Goal: Find specific page/section: Find specific page/section

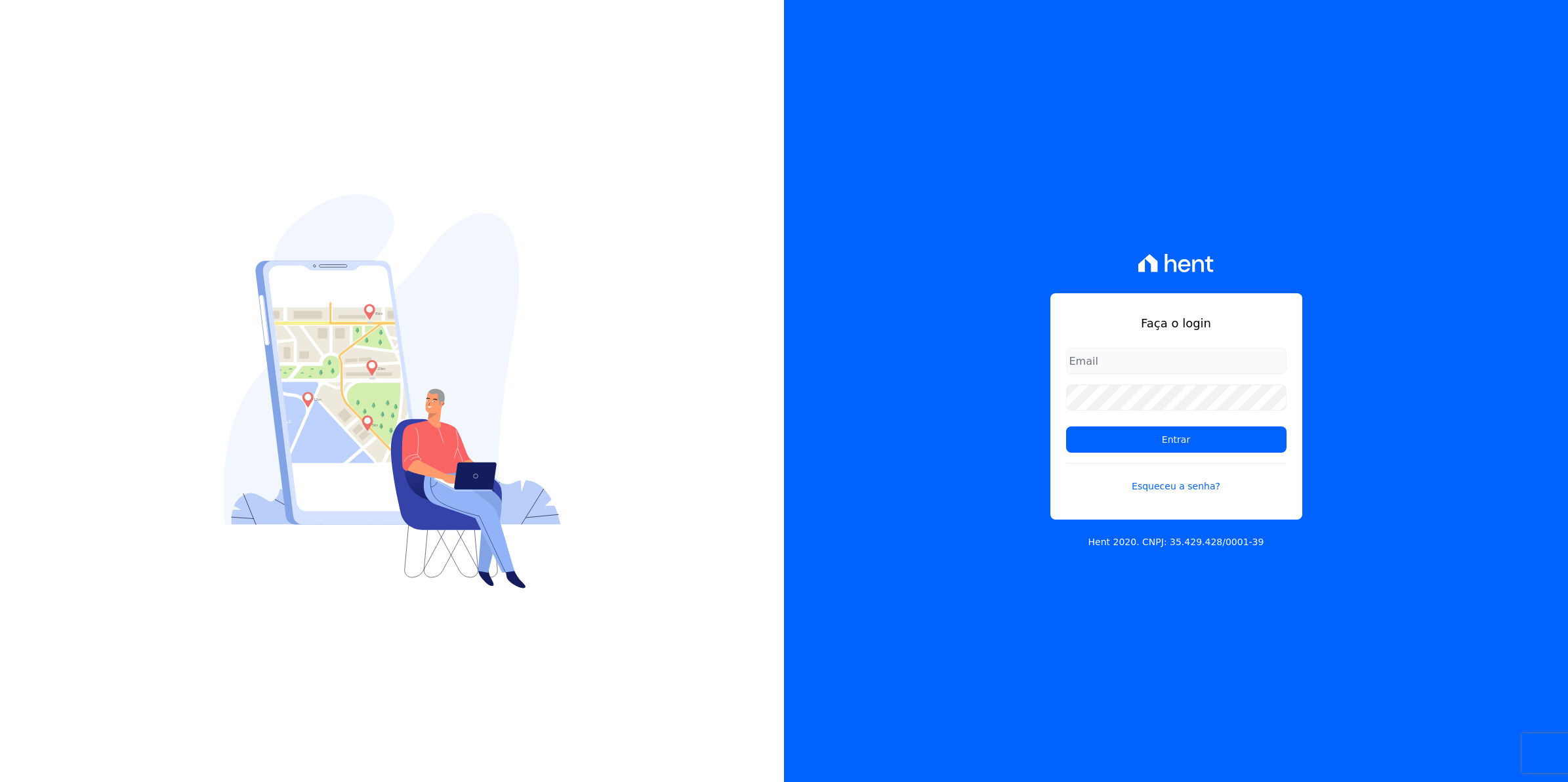
click at [1103, 344] on div "Faça o login Entrar Esqueceu a senha?" at bounding box center [1176, 406] width 252 height 226
click at [1091, 355] on input "email" at bounding box center [1176, 360] width 221 height 26
type input "cobranca@munte.com.br"
click at [1067, 426] on input "Entrar" at bounding box center [1176, 438] width 221 height 26
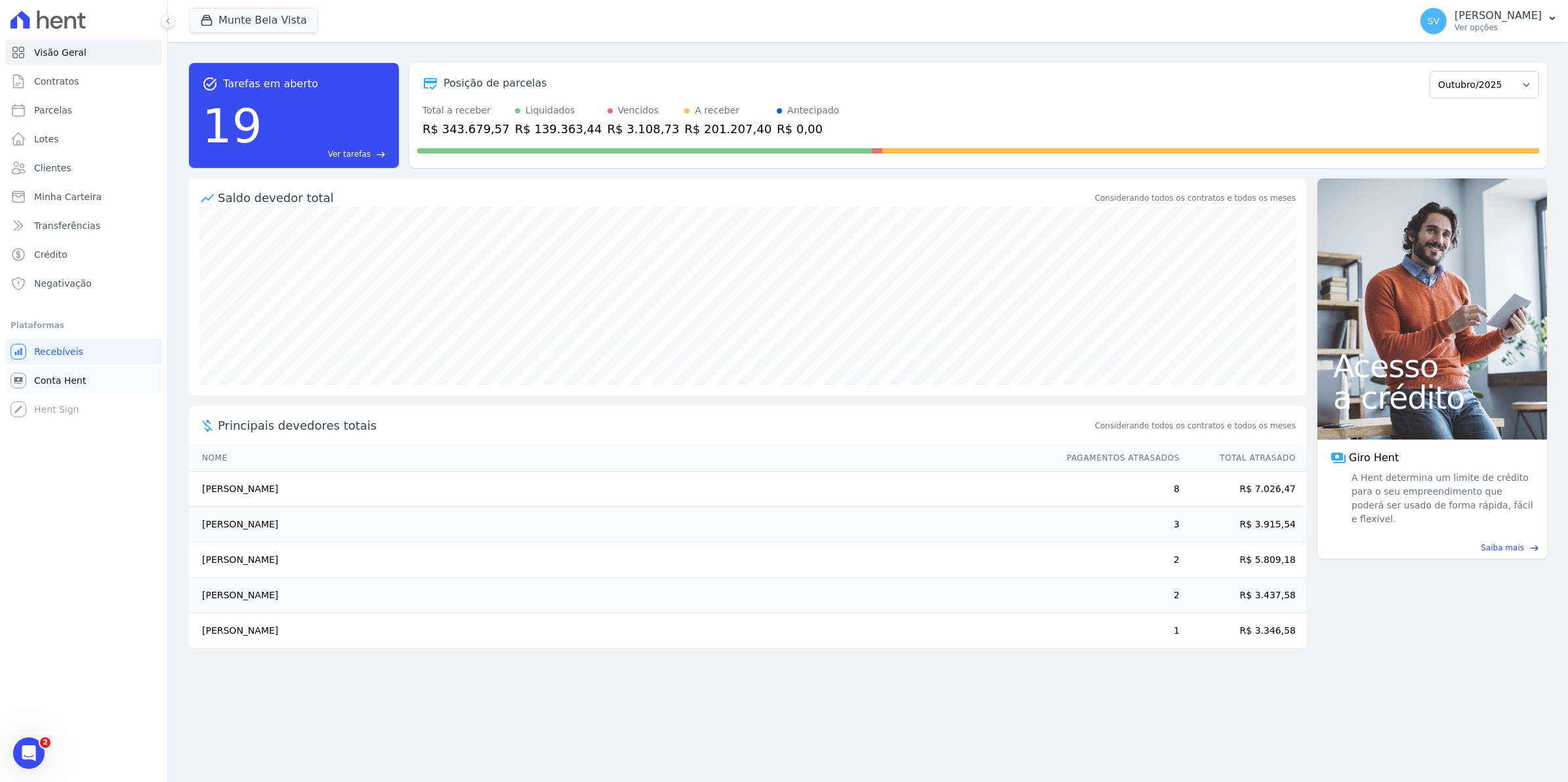
click at [66, 386] on span "Conta Hent" at bounding box center [60, 380] width 52 height 13
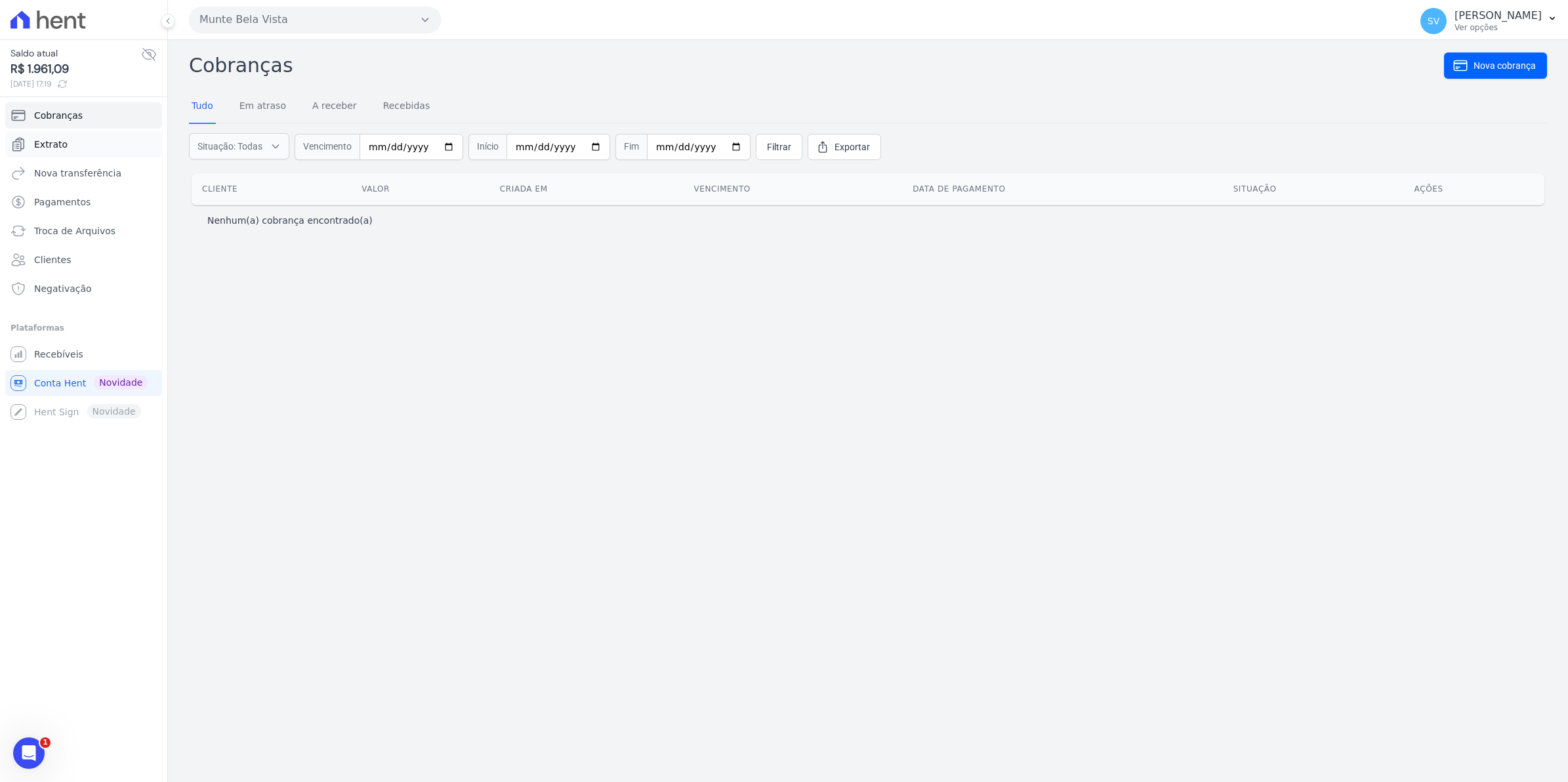
click at [49, 142] on span "Extrato" at bounding box center [50, 144] width 34 height 13
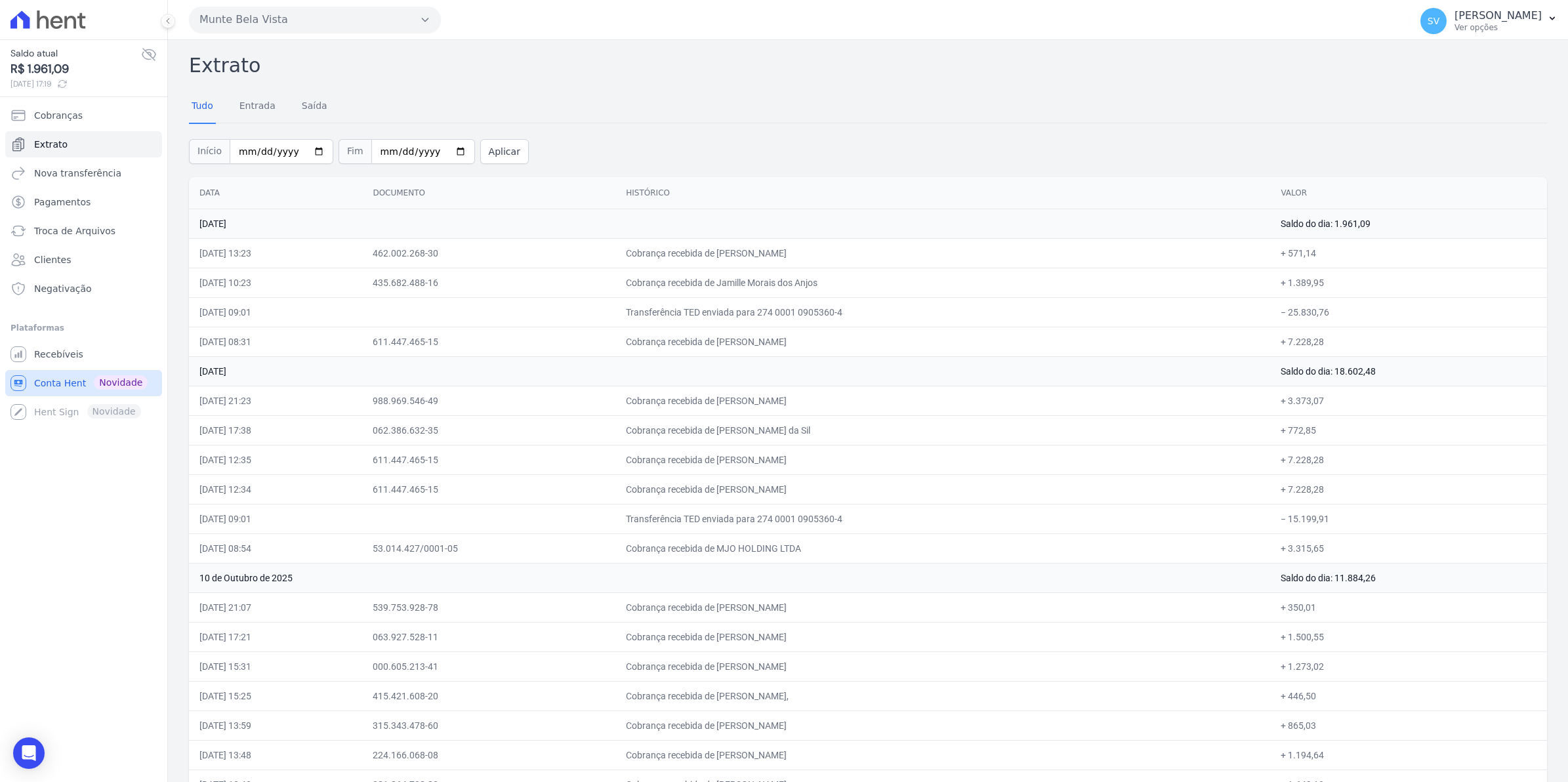
click at [57, 378] on span "Conta Hent" at bounding box center [60, 383] width 52 height 13
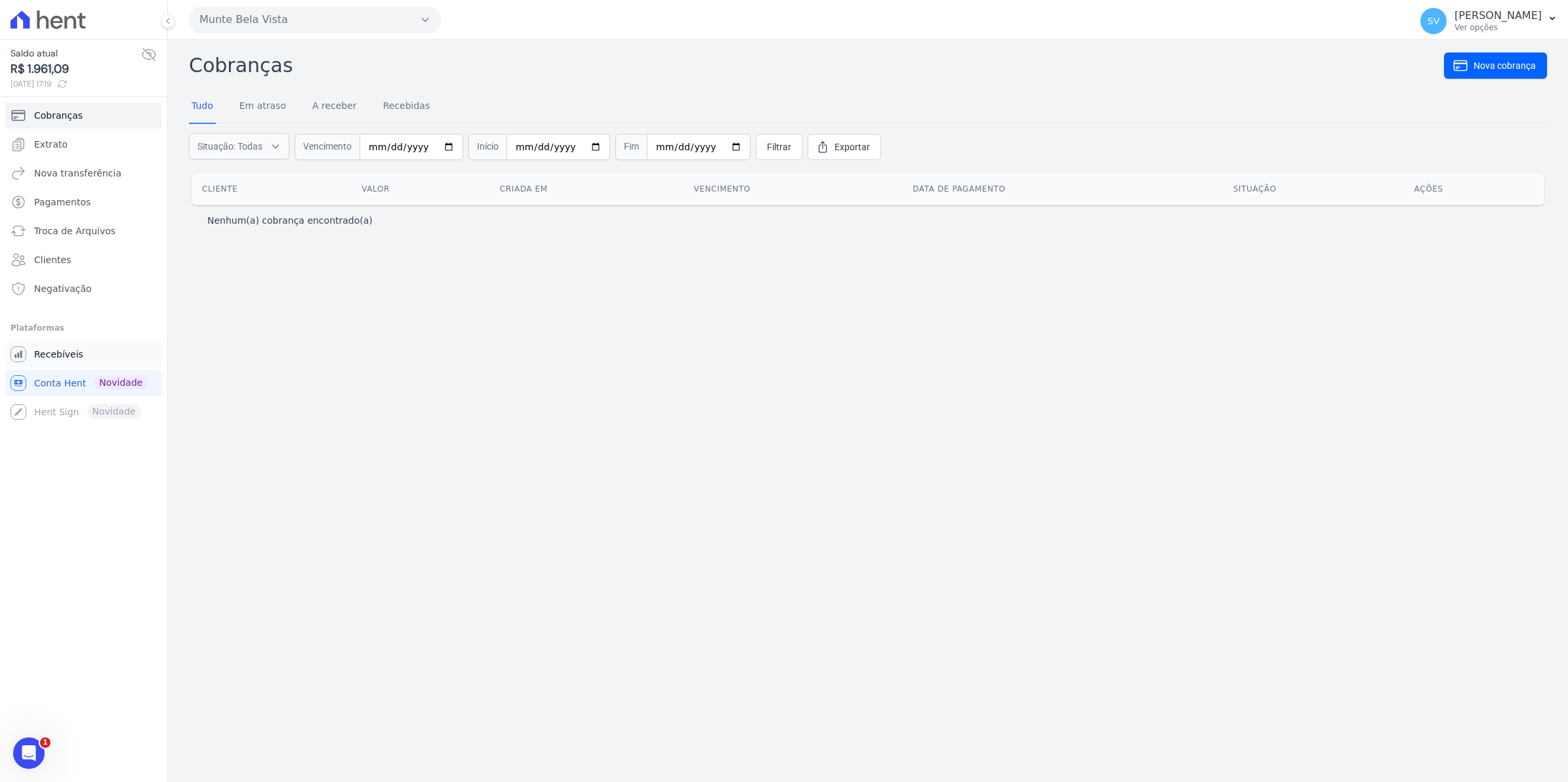
click at [56, 358] on span "Recebíveis" at bounding box center [58, 354] width 49 height 13
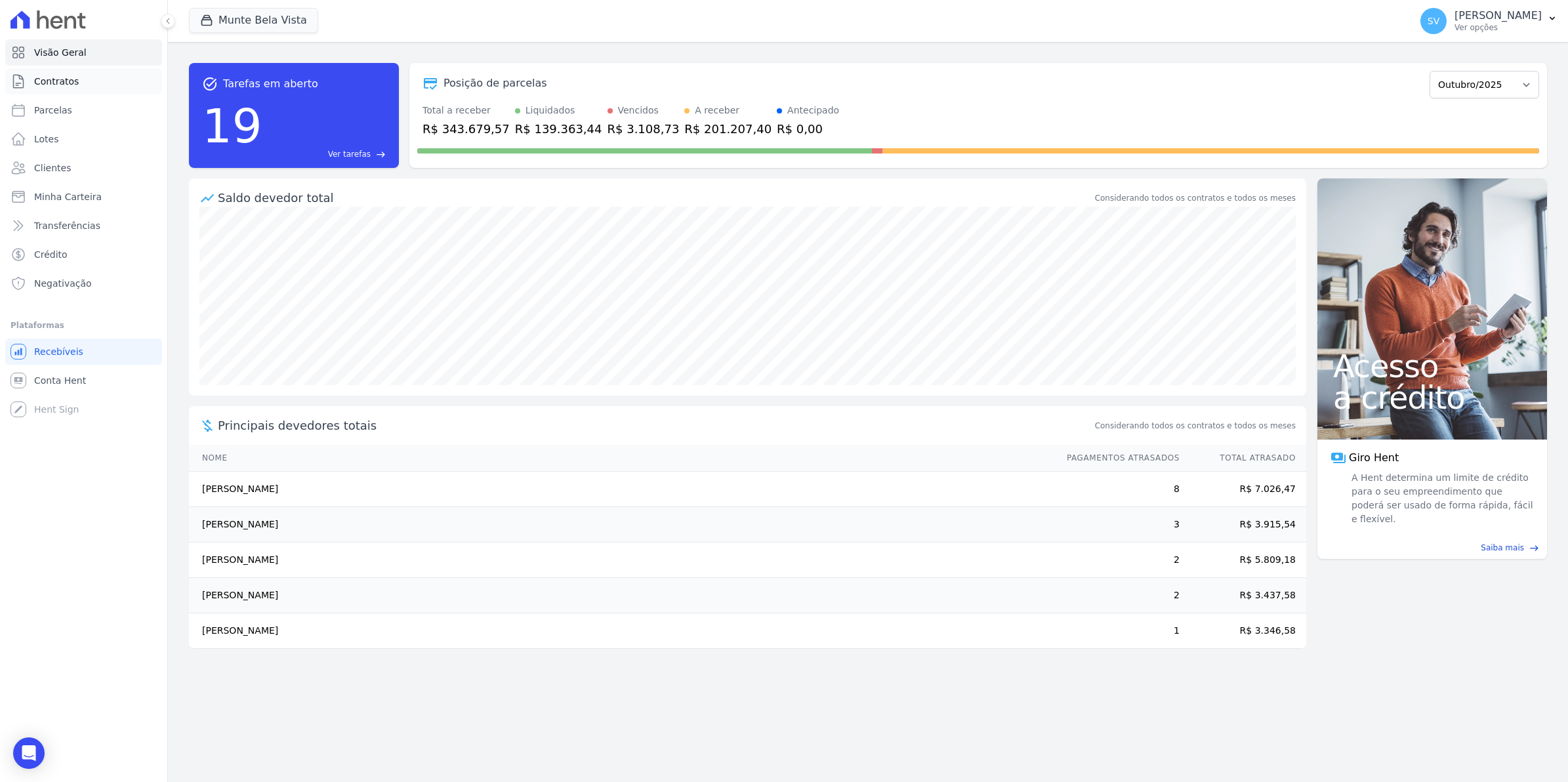
click at [57, 94] on link "Contratos" at bounding box center [84, 81] width 157 height 26
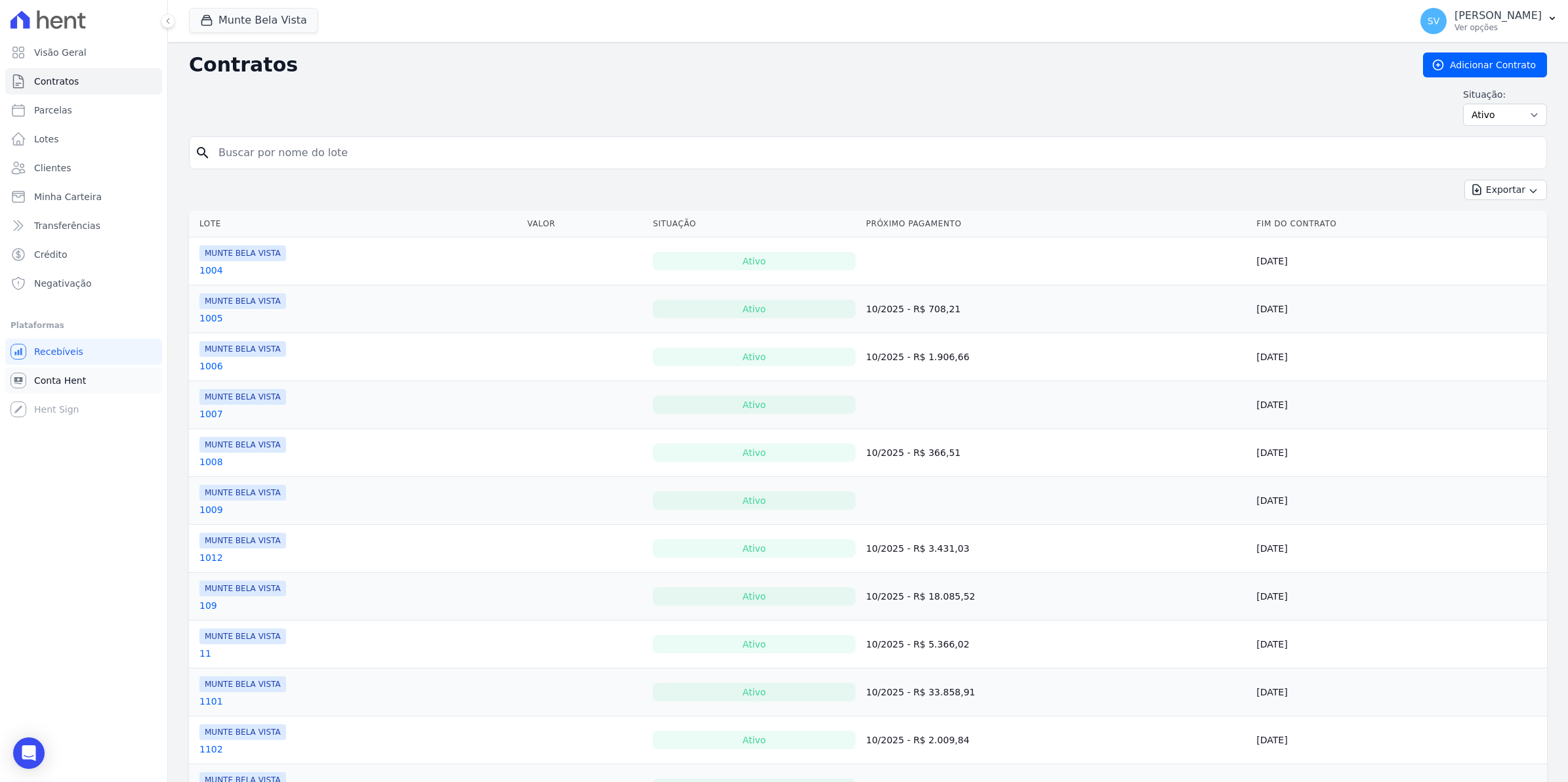
click at [44, 386] on span "Conta Hent" at bounding box center [60, 380] width 52 height 13
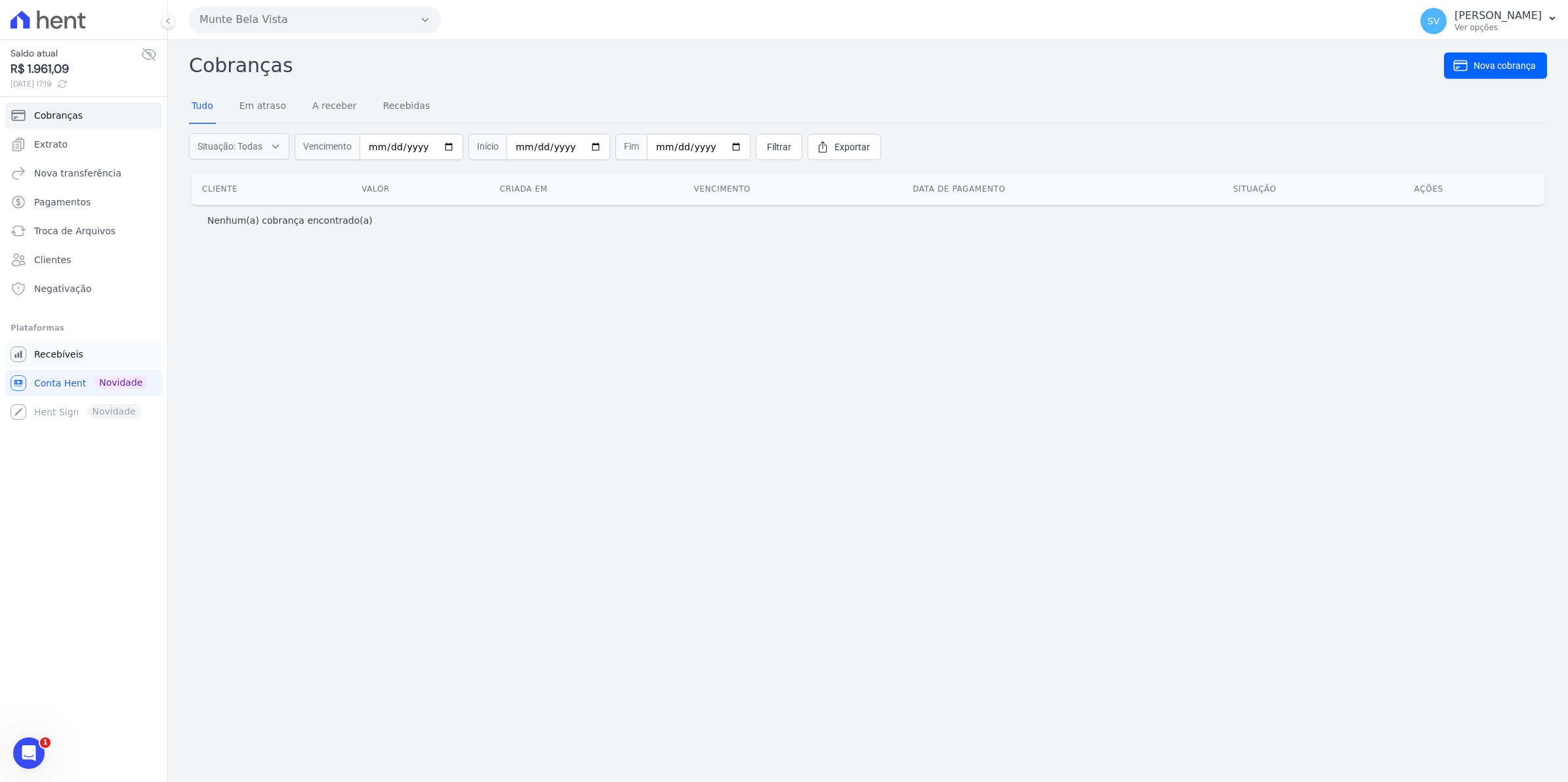
click at [49, 359] on span "Recebíveis" at bounding box center [58, 354] width 49 height 13
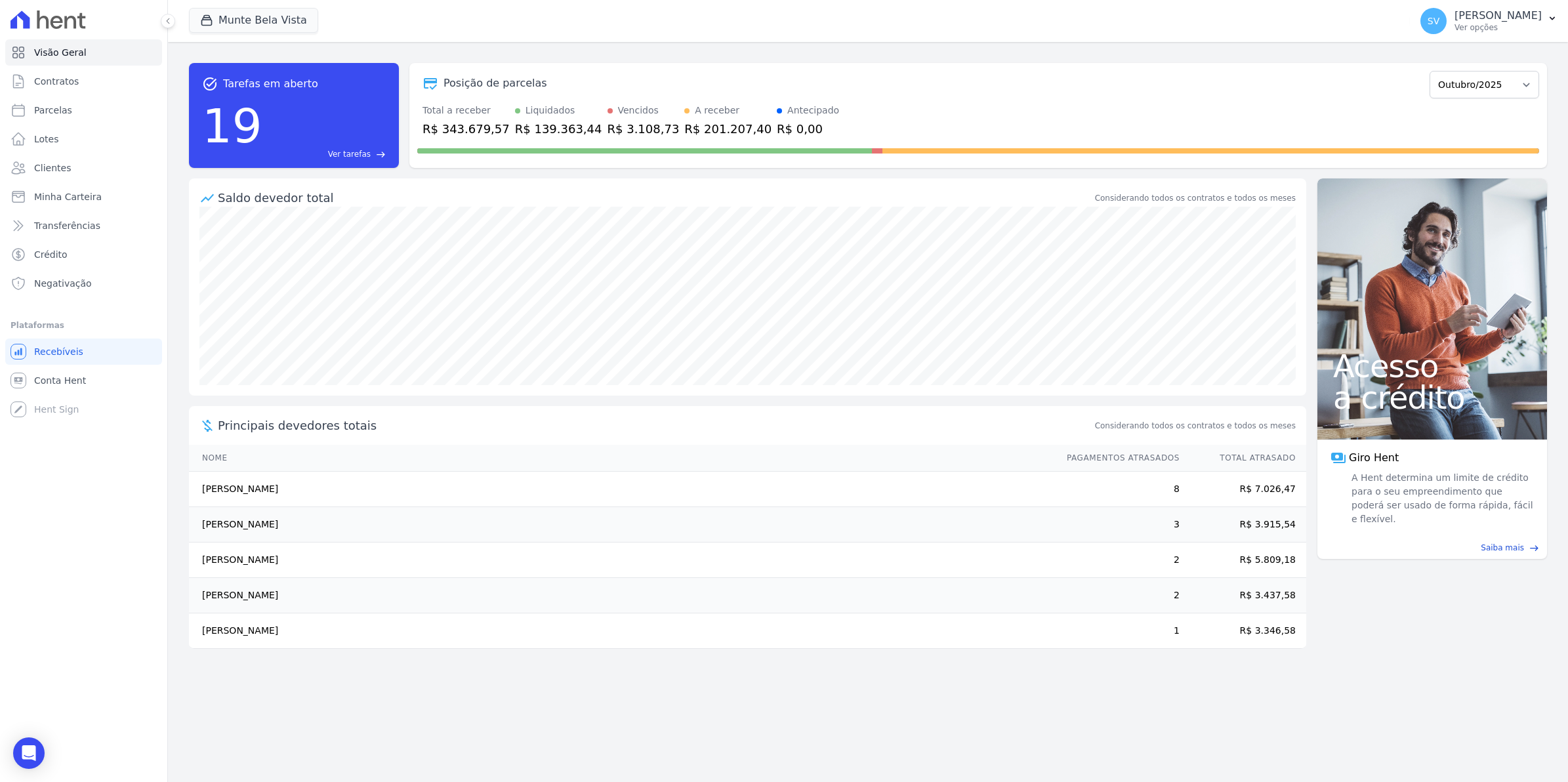
click at [837, 586] on td "[PERSON_NAME]" at bounding box center [622, 595] width 866 height 35
